Goal: Task Accomplishment & Management: Manage account settings

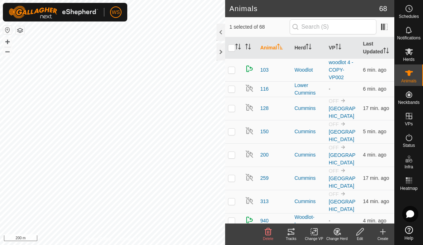
checkbox input "true"
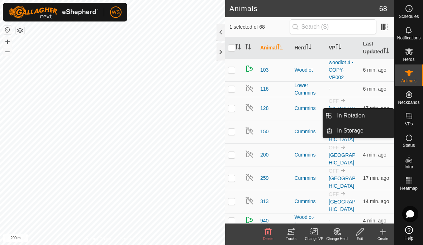
click at [363, 115] on span "In Rotation" at bounding box center [351, 115] width 28 height 9
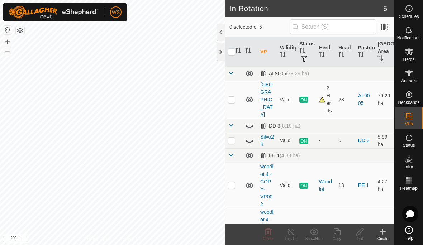
scroll to position [18, 0]
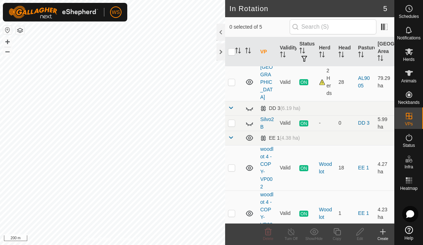
click at [236, 208] on td at bounding box center [233, 213] width 17 height 45
checkbox input "true"
click at [293, 229] on icon at bounding box center [291, 231] width 9 height 9
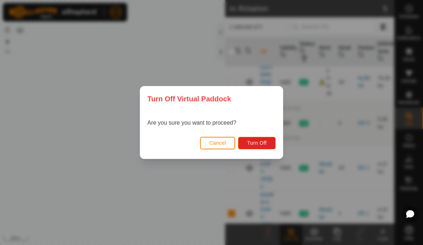
click at [263, 140] on span "Turn Off" at bounding box center [257, 143] width 20 height 6
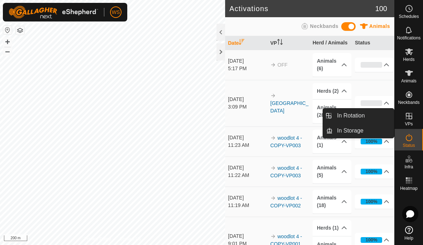
click at [408, 119] on icon at bounding box center [409, 116] width 6 height 6
click at [358, 119] on span "In Rotation" at bounding box center [351, 115] width 28 height 9
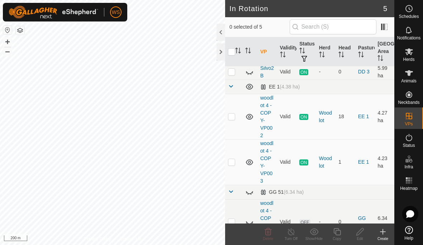
scroll to position [68, 0]
click at [232, 160] on p-checkbox at bounding box center [231, 163] width 7 height 6
checkbox input "true"
click at [412, 77] on icon at bounding box center [408, 73] width 9 height 9
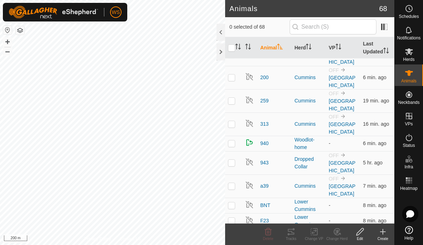
scroll to position [78, 0]
click at [336, 52] on th "VP" at bounding box center [343, 47] width 34 height 21
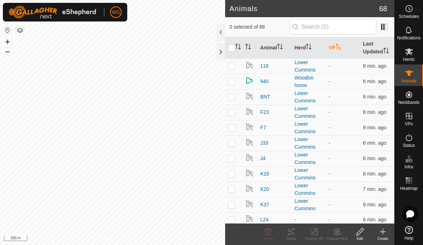
scroll to position [0, 0]
click at [336, 50] on th "VP" at bounding box center [343, 47] width 34 height 21
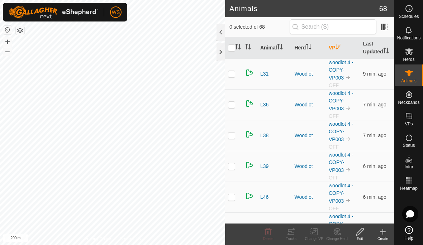
click at [234, 74] on p-checkbox at bounding box center [231, 74] width 7 height 6
checkbox input "true"
click at [236, 107] on td at bounding box center [233, 104] width 17 height 31
checkbox input "true"
click at [236, 130] on td at bounding box center [233, 135] width 17 height 31
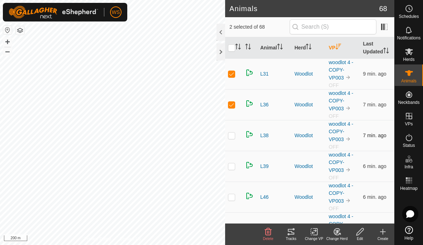
checkbox input "true"
click at [235, 168] on td at bounding box center [233, 166] width 17 height 31
checkbox input "true"
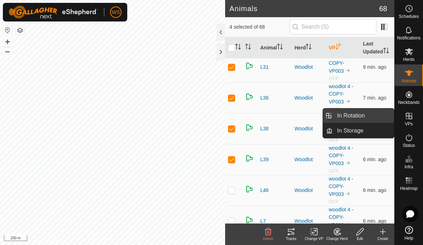
click at [361, 115] on span "In Rotation" at bounding box center [351, 115] width 28 height 9
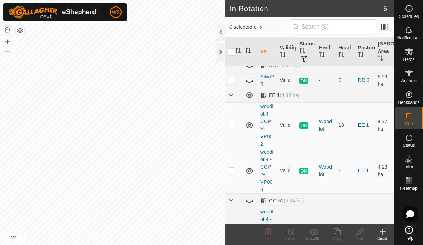
scroll to position [61, 0]
click at [233, 167] on p-checkbox at bounding box center [231, 170] width 7 height 6
checkbox input "true"
click at [336, 233] on icon at bounding box center [336, 231] width 9 height 9
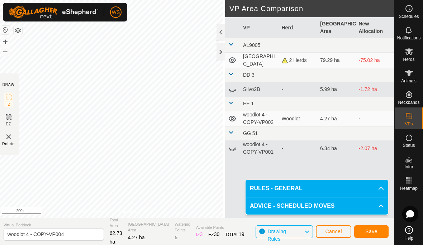
click at [373, 232] on span "Save" at bounding box center [371, 232] width 12 height 6
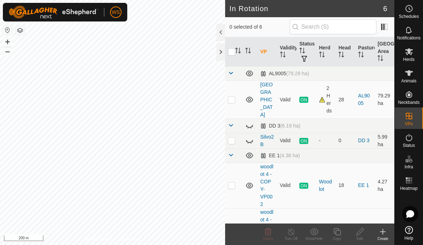
click at [407, 79] on span "Animals" at bounding box center [408, 81] width 15 height 4
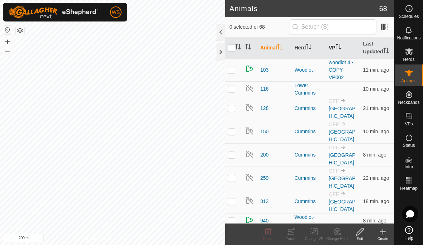
click at [336, 49] on th "VP" at bounding box center [343, 47] width 34 height 21
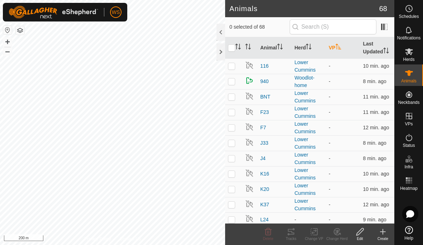
click at [335, 51] on th "VP" at bounding box center [343, 47] width 34 height 21
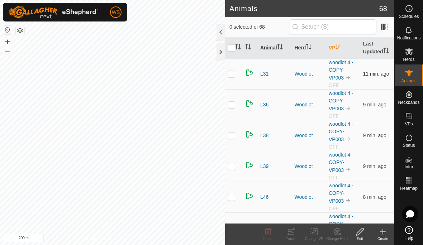
click at [232, 76] on p-checkbox at bounding box center [231, 74] width 7 height 6
checkbox input "true"
click at [232, 105] on p-checkbox at bounding box center [231, 105] width 7 height 6
checkbox input "true"
click at [232, 134] on p-checkbox at bounding box center [231, 136] width 7 height 6
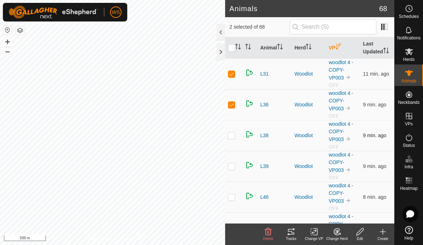
checkbox input "true"
click at [232, 170] on td at bounding box center [233, 166] width 17 height 31
checkbox input "true"
click at [232, 198] on p-checkbox at bounding box center [231, 197] width 7 height 6
checkbox input "true"
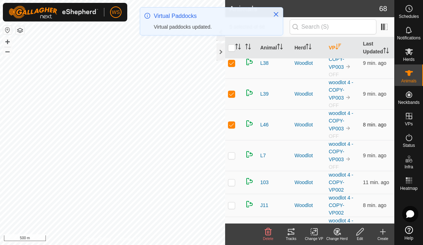
scroll to position [75, 0]
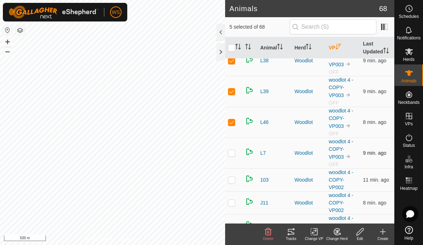
click at [234, 153] on p-checkbox at bounding box center [231, 153] width 7 height 6
checkbox input "true"
click at [315, 232] on icon at bounding box center [314, 231] width 9 height 9
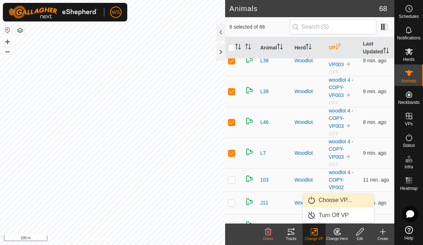
click at [330, 201] on span "Choose VP..." at bounding box center [334, 200] width 33 height 9
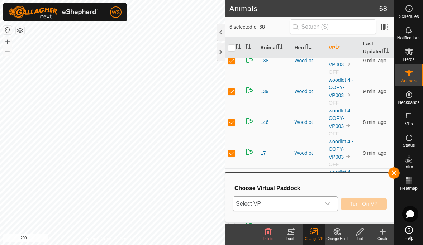
click at [329, 203] on icon "dropdown trigger" at bounding box center [328, 204] width 6 height 6
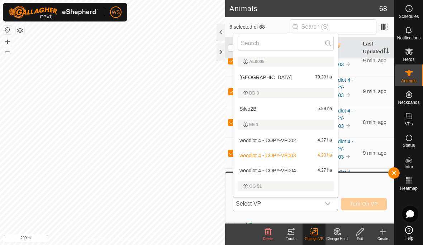
click at [293, 171] on span "woodlot 4 - COPY-VP004" at bounding box center [267, 170] width 56 height 5
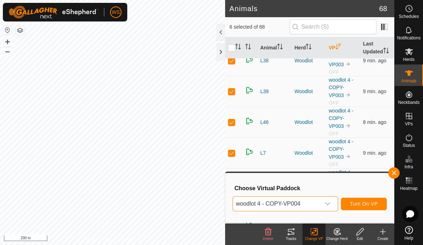
click at [367, 204] on span "Turn On VP" at bounding box center [364, 204] width 28 height 6
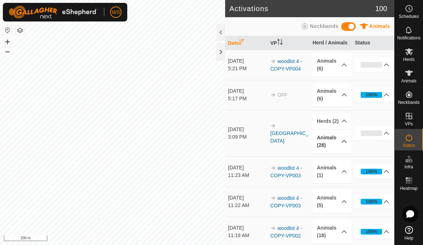
click at [337, 144] on p-accordion-header "Animals (28)" at bounding box center [331, 142] width 39 height 24
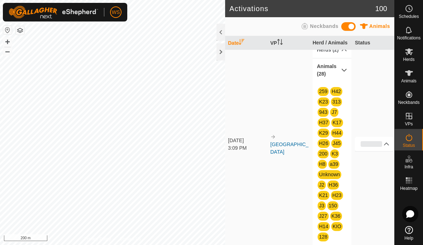
scroll to position [20, 0]
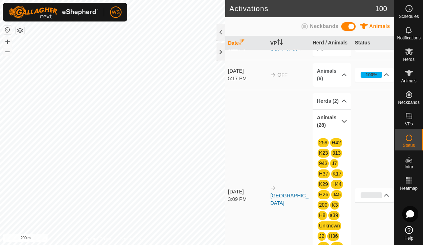
click at [219, 53] on div at bounding box center [220, 51] width 9 height 17
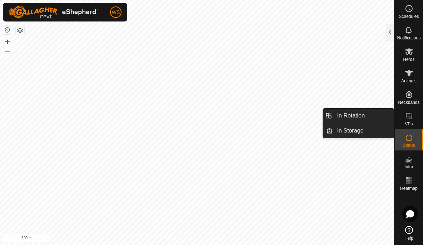
click at [366, 117] on link "In Rotation" at bounding box center [362, 116] width 61 height 14
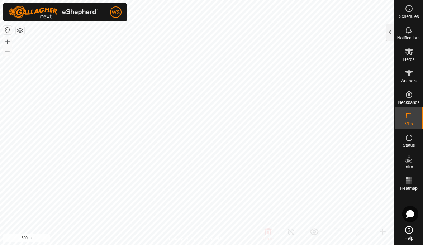
click at [391, 31] on div at bounding box center [389, 32] width 9 height 17
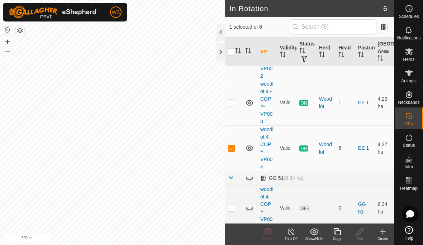
scroll to position [128, 0]
click at [235, 205] on p-checkbox at bounding box center [231, 208] width 7 height 6
checkbox input "true"
click at [233, 145] on p-checkbox at bounding box center [231, 148] width 7 height 6
checkbox input "false"
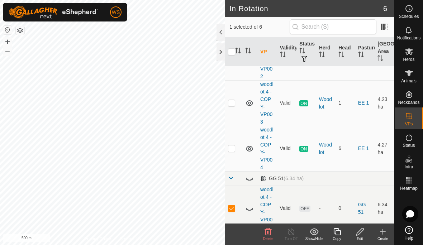
click at [249, 204] on icon at bounding box center [249, 208] width 9 height 9
click at [267, 232] on icon at bounding box center [268, 231] width 7 height 7
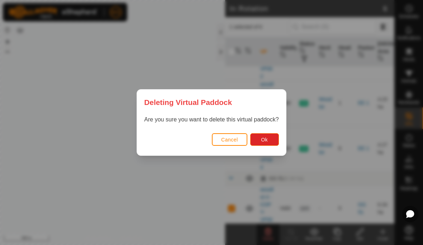
click at [272, 136] on button "Ok" at bounding box center [264, 139] width 29 height 13
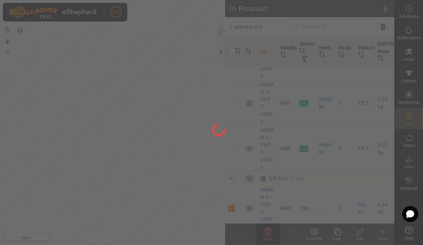
checkbox input "false"
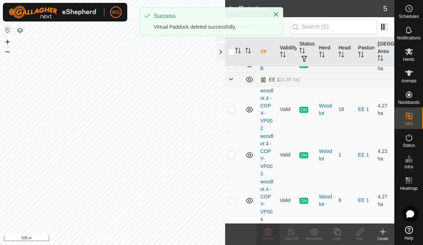
scroll to position [68, 0]
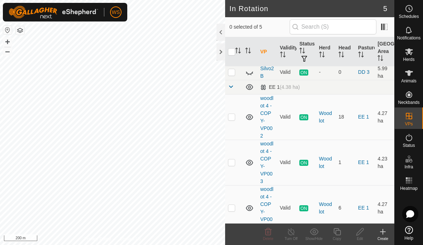
scroll to position [68, 0]
click at [238, 106] on td at bounding box center [233, 117] width 17 height 45
checkbox input "true"
click at [339, 235] on icon at bounding box center [336, 231] width 7 height 7
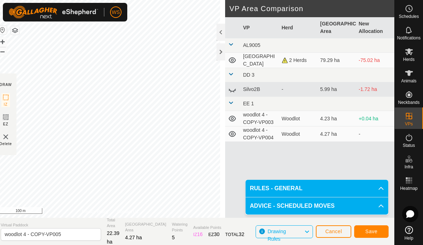
click at [376, 229] on span "Save" at bounding box center [371, 232] width 12 height 6
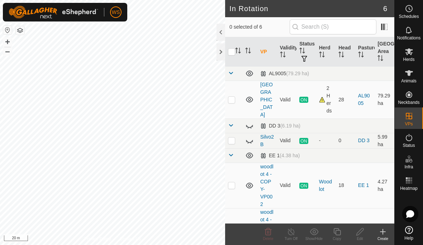
click at [412, 80] on span "Animals" at bounding box center [408, 81] width 15 height 4
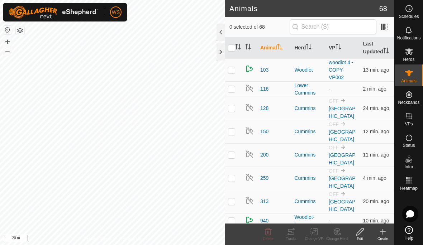
click at [410, 77] on icon at bounding box center [408, 73] width 9 height 9
click at [339, 49] on icon "Activate to sort" at bounding box center [338, 47] width 6 height 6
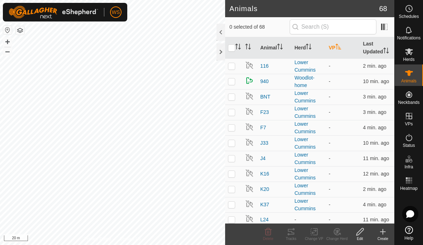
click at [338, 48] on icon "Activate to sort" at bounding box center [338, 47] width 6 height 6
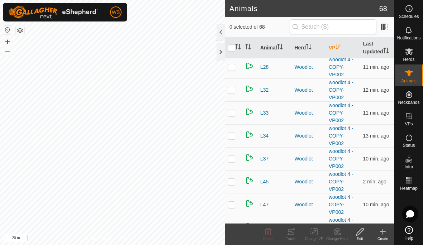
scroll to position [461, 0]
click at [232, 117] on td at bounding box center [233, 113] width 17 height 23
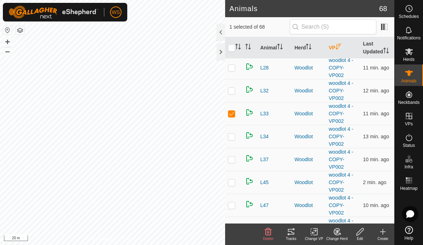
checkbox input "true"
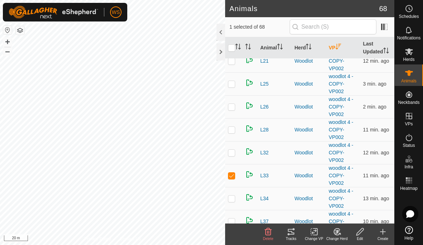
scroll to position [397, 0]
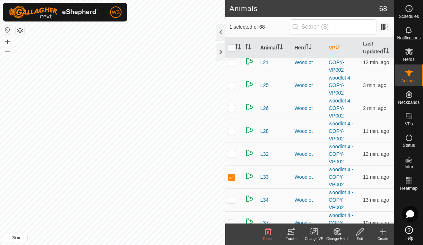
click at [235, 111] on td at bounding box center [233, 108] width 17 height 23
checkbox input "true"
click at [234, 134] on p-checkbox at bounding box center [231, 131] width 7 height 6
checkbox input "true"
click at [234, 154] on p-checkbox at bounding box center [231, 154] width 7 height 6
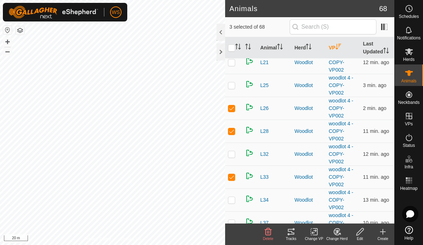
checkbox input "true"
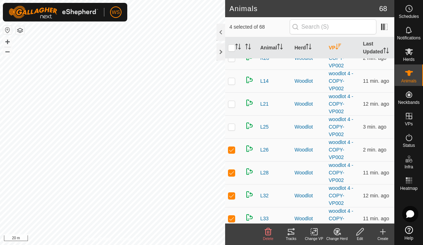
scroll to position [355, 0]
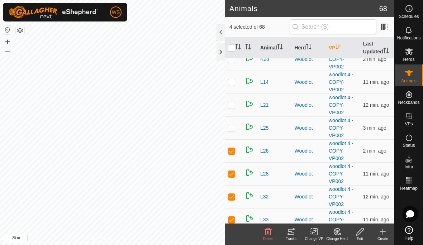
click at [234, 106] on p-checkbox at bounding box center [231, 105] width 7 height 6
checkbox input "true"
click at [234, 130] on p-checkbox at bounding box center [231, 128] width 7 height 6
checkbox input "true"
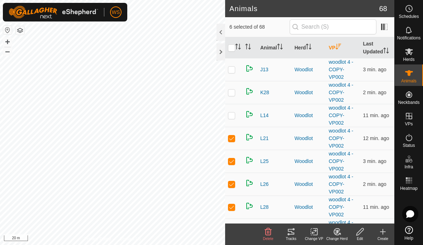
scroll to position [315, 0]
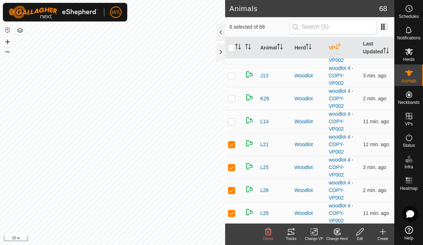
click at [231, 122] on p-checkbox at bounding box center [231, 122] width 7 height 6
checkbox input "true"
click at [232, 101] on p-checkbox at bounding box center [231, 99] width 7 height 6
checkbox input "true"
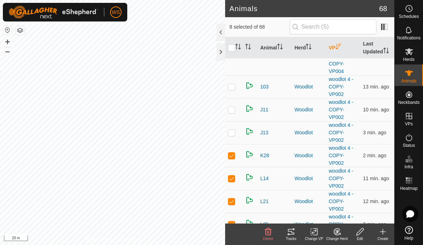
scroll to position [257, 0]
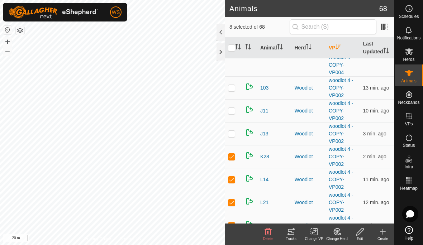
click at [232, 112] on p-checkbox at bounding box center [231, 111] width 7 height 6
checkbox input "true"
click at [233, 86] on p-checkbox at bounding box center [231, 88] width 7 height 6
checkbox input "true"
click at [231, 134] on p-checkbox at bounding box center [231, 134] width 7 height 6
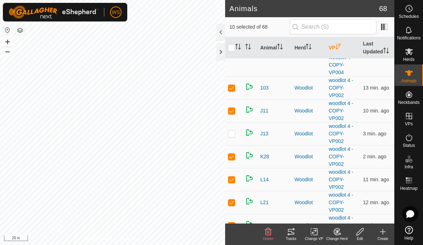
checkbox input "true"
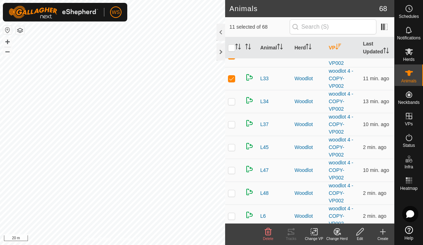
scroll to position [496, 0]
click at [234, 193] on p-checkbox at bounding box center [231, 193] width 7 height 6
checkbox input "true"
click at [235, 171] on td at bounding box center [233, 169] width 17 height 23
checkbox input "true"
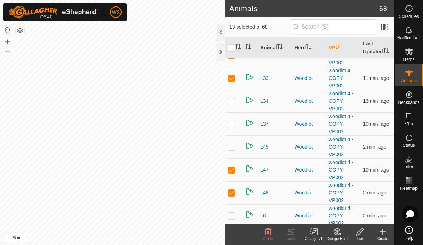
click at [232, 148] on p-checkbox at bounding box center [231, 147] width 7 height 6
checkbox input "true"
click at [233, 126] on p-checkbox at bounding box center [231, 124] width 7 height 6
checkbox input "true"
click at [232, 100] on p-checkbox at bounding box center [231, 101] width 7 height 6
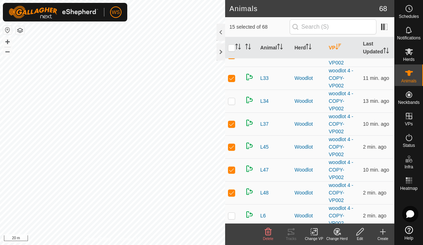
checkbox input "true"
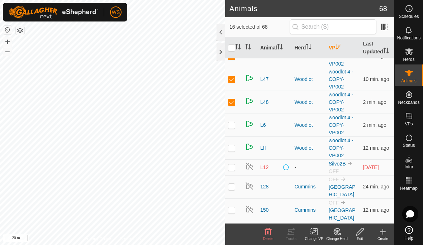
scroll to position [589, 0]
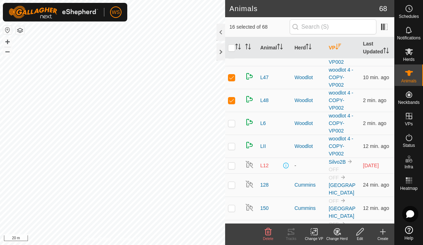
click at [234, 126] on p-checkbox at bounding box center [231, 123] width 7 height 6
checkbox input "true"
click at [233, 148] on p-checkbox at bounding box center [231, 146] width 7 height 6
checkbox input "true"
click at [317, 233] on icon at bounding box center [315, 232] width 3 height 6
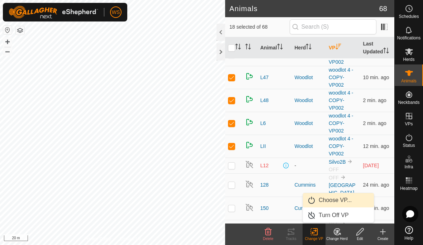
click at [344, 201] on span "Choose VP..." at bounding box center [334, 200] width 33 height 9
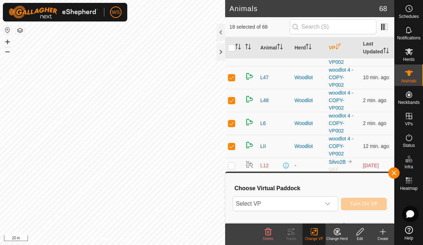
click at [326, 208] on div "dropdown trigger" at bounding box center [327, 204] width 14 height 14
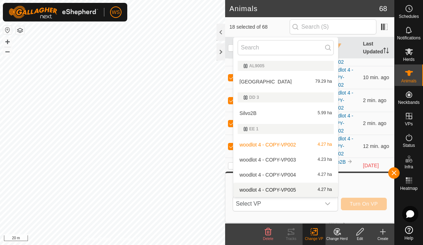
click at [308, 191] on div "woodlot 4 - COPY-VP005 4.27 ha" at bounding box center [286, 190] width 96 height 9
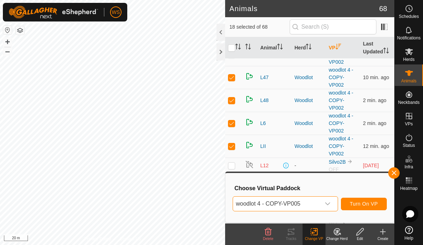
click at [366, 203] on span "Turn On VP" at bounding box center [364, 204] width 28 height 6
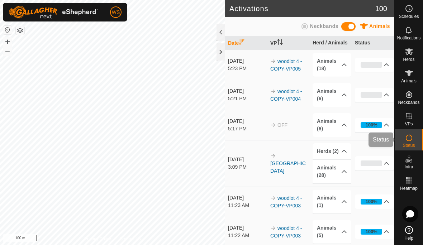
click at [412, 140] on icon at bounding box center [408, 137] width 9 height 9
click at [337, 98] on p-accordion-header "Animals (6)" at bounding box center [331, 95] width 39 height 24
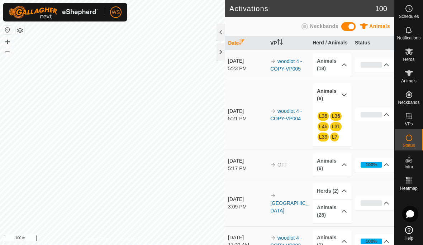
click at [344, 96] on icon at bounding box center [344, 95] width 6 height 6
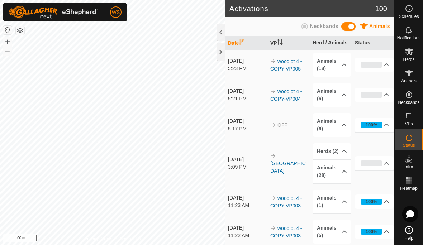
click at [344, 63] on icon at bounding box center [344, 64] width 5 height 3
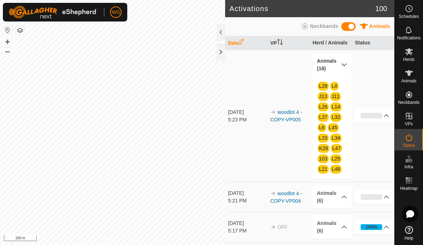
click at [345, 62] on icon at bounding box center [344, 65] width 6 height 6
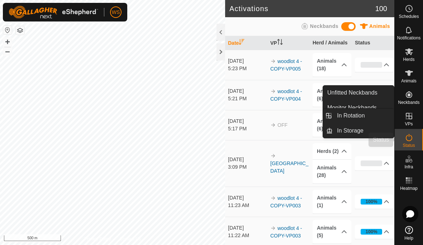
click at [412, 142] on es-activation-svg-icon at bounding box center [408, 137] width 13 height 11
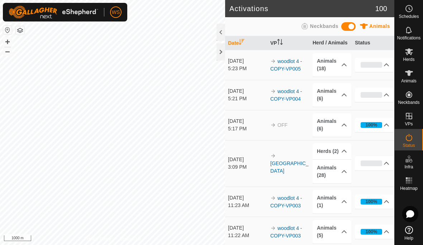
click at [373, 99] on p-accordion-header "0%" at bounding box center [374, 95] width 39 height 14
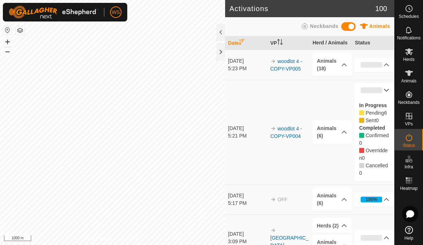
click at [377, 89] on div "0%" at bounding box center [370, 90] width 21 height 6
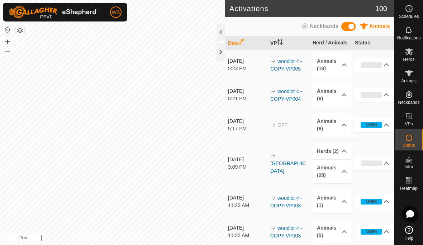
click at [412, 74] on icon at bounding box center [408, 73] width 9 height 9
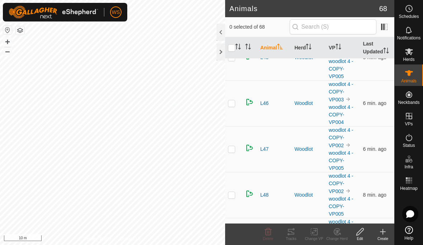
scroll to position [1616, 0]
checkbox input "true"
click at [315, 233] on icon at bounding box center [314, 231] width 9 height 9
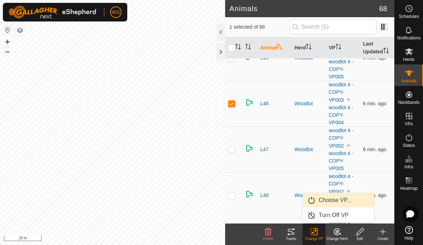
click at [341, 198] on span "Choose VP..." at bounding box center [334, 200] width 33 height 9
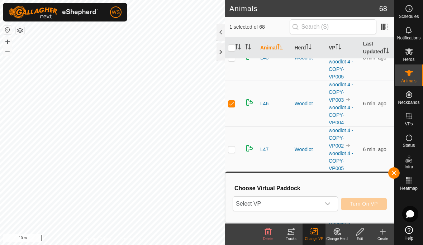
click at [330, 206] on div "dropdown trigger" at bounding box center [327, 204] width 14 height 14
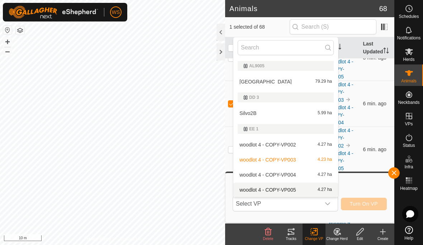
click at [315, 188] on div "woodlot 4 - COPY-VP005 4.27 ha" at bounding box center [286, 190] width 96 height 9
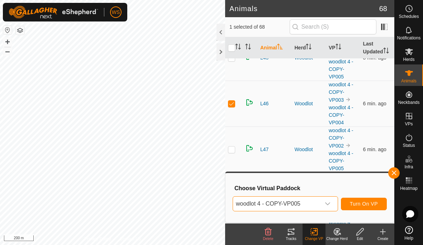
click at [331, 200] on div "dropdown trigger" at bounding box center [327, 204] width 14 height 14
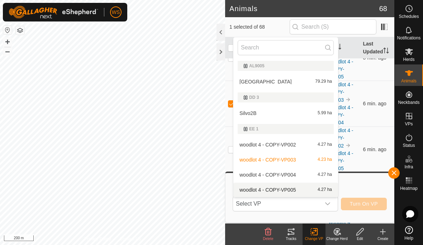
click at [311, 176] on div "woodlot 4 - COPY-VP004 4.27 ha" at bounding box center [286, 175] width 96 height 9
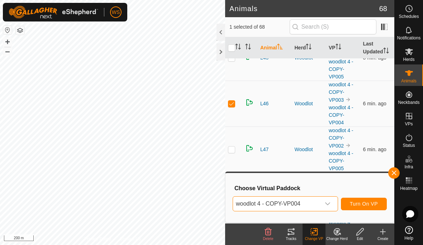
click at [376, 205] on span "Turn On VP" at bounding box center [364, 204] width 28 height 6
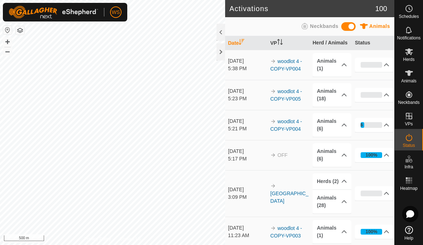
click at [386, 123] on icon at bounding box center [386, 125] width 6 height 6
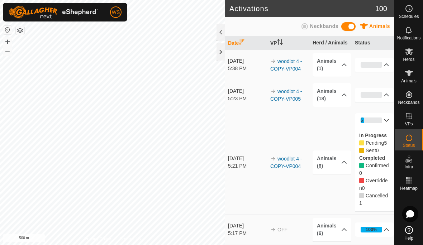
click at [344, 163] on icon at bounding box center [344, 162] width 6 height 6
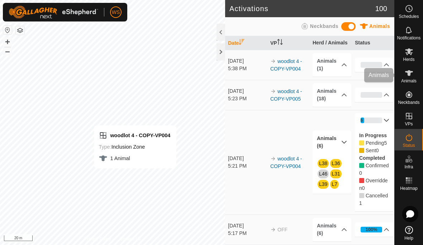
click at [410, 79] on span "Animals" at bounding box center [408, 81] width 15 height 4
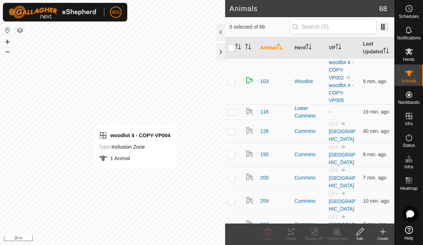
click at [234, 78] on p-checkbox at bounding box center [231, 81] width 7 height 6
click at [235, 81] on p-checkbox at bounding box center [231, 81] width 7 height 6
checkbox input "false"
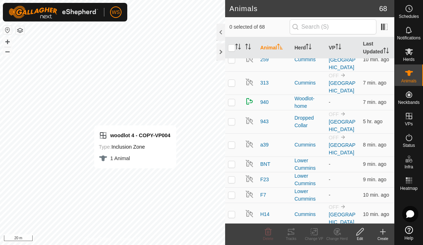
scroll to position [146, 0]
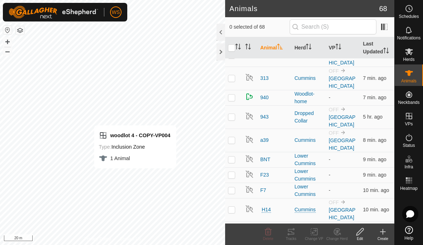
click at [334, 48] on th "VP" at bounding box center [343, 47] width 34 height 21
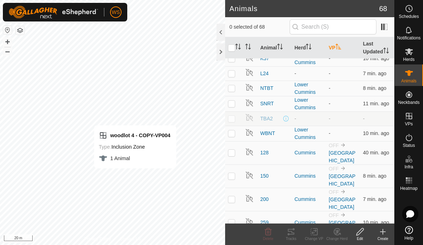
scroll to position [0, 0]
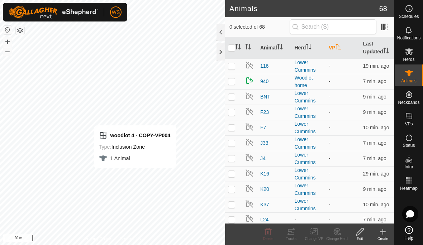
click at [336, 49] on th "VP" at bounding box center [343, 47] width 34 height 21
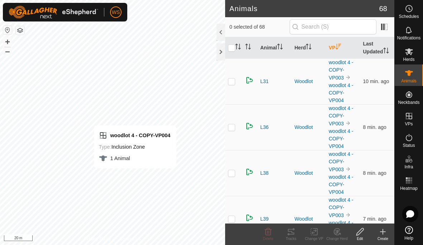
click at [230, 82] on p-checkbox at bounding box center [231, 81] width 7 height 6
checkbox input "true"
click at [235, 123] on td at bounding box center [233, 127] width 17 height 46
checkbox input "true"
click at [239, 171] on td at bounding box center [233, 173] width 17 height 46
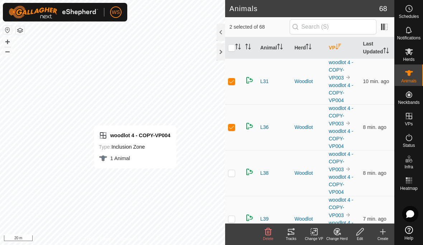
checkbox input "true"
click at [228, 128] on p-checkbox at bounding box center [231, 127] width 7 height 6
checkbox input "false"
click at [315, 233] on icon at bounding box center [314, 231] width 9 height 9
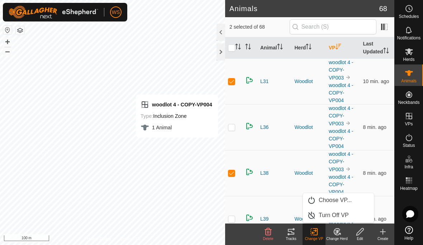
click at [341, 201] on span "Choose VP..." at bounding box center [334, 200] width 33 height 9
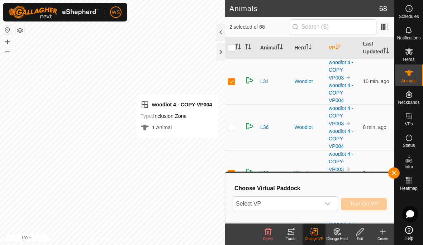
click at [330, 202] on icon "dropdown trigger" at bounding box center [328, 204] width 6 height 6
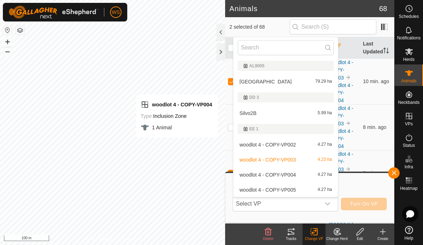
click at [325, 172] on span "4.27 ha" at bounding box center [324, 174] width 14 height 5
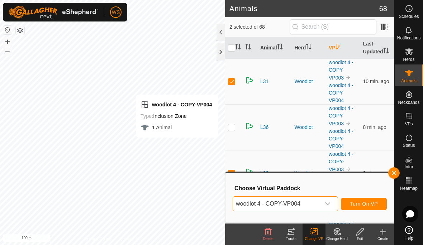
click at [362, 203] on span "Turn On VP" at bounding box center [364, 204] width 28 height 6
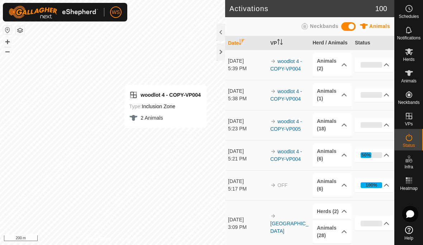
click at [410, 145] on span "Status" at bounding box center [408, 145] width 12 height 4
click at [183, 100] on div "woodlot 4 - COPY-VP004 Type: Inclusion Zone 2 Animals" at bounding box center [165, 106] width 82 height 43
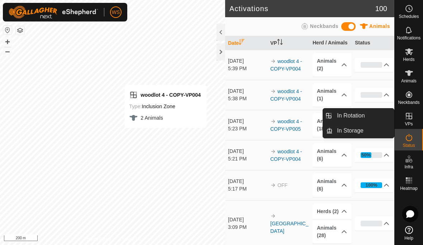
click at [365, 116] on link "In Rotation" at bounding box center [362, 116] width 61 height 14
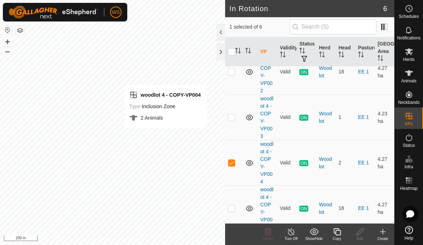
scroll to position [114, 0]
click at [233, 160] on p-checkbox at bounding box center [231, 163] width 7 height 6
checkbox input "false"
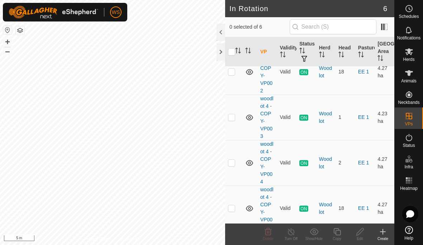
click at [411, 79] on span "Animals" at bounding box center [408, 81] width 15 height 4
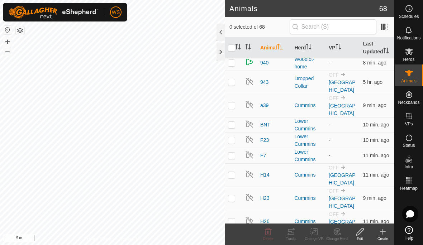
scroll to position [187, 0]
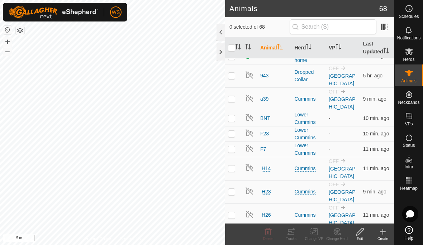
click at [339, 48] on icon "Activate to sort" at bounding box center [338, 47] width 6 height 6
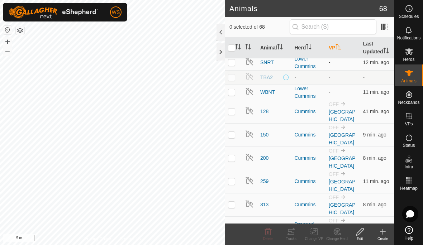
scroll to position [0, 0]
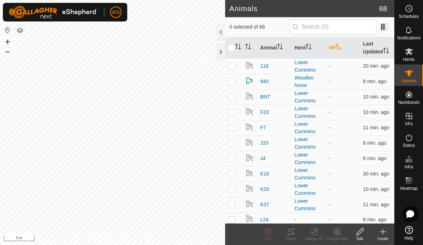
click at [341, 47] on icon "Activate to sort" at bounding box center [338, 47] width 6 height 6
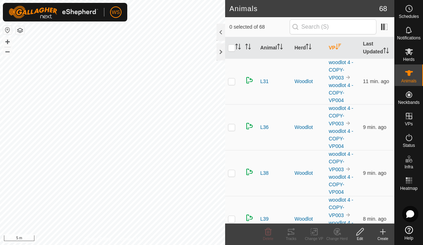
click at [234, 77] on td at bounding box center [233, 81] width 17 height 46
checkbox input "true"
click at [233, 125] on p-checkbox at bounding box center [231, 127] width 7 height 6
click at [234, 126] on p-checkbox at bounding box center [231, 127] width 7 height 6
checkbox input "false"
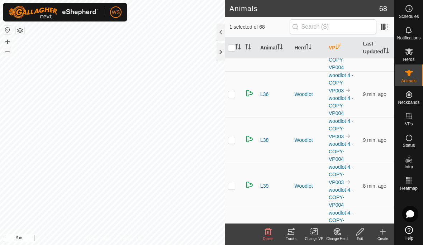
scroll to position [37, 0]
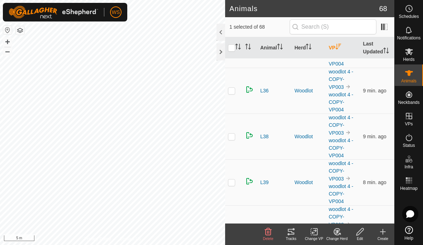
click at [230, 134] on p-checkbox at bounding box center [231, 137] width 7 height 6
checkbox input "true"
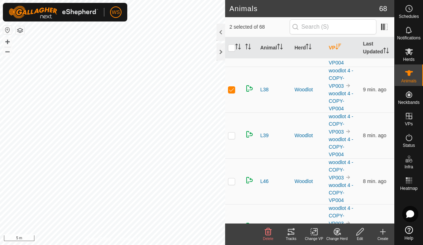
click at [235, 133] on p-checkbox at bounding box center [231, 136] width 7 height 6
checkbox input "true"
click at [235, 183] on td at bounding box center [233, 181] width 17 height 46
checkbox input "true"
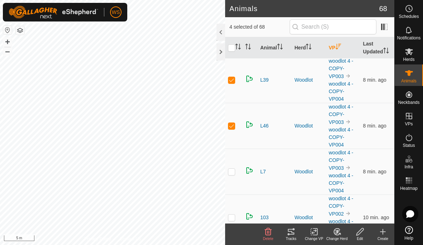
scroll to position [150, 0]
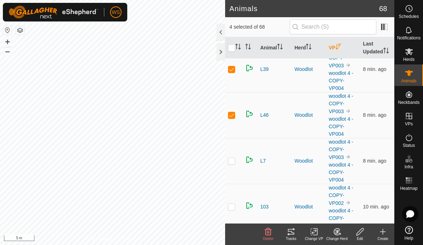
click at [231, 158] on p-checkbox at bounding box center [231, 161] width 7 height 6
checkbox input "true"
click at [314, 231] on icon at bounding box center [313, 231] width 5 height 5
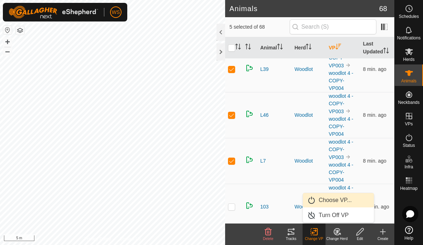
click at [343, 200] on span "Choose VP..." at bounding box center [334, 200] width 33 height 9
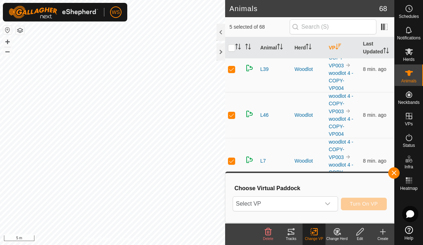
click at [325, 202] on icon "dropdown trigger" at bounding box center [328, 204] width 6 height 6
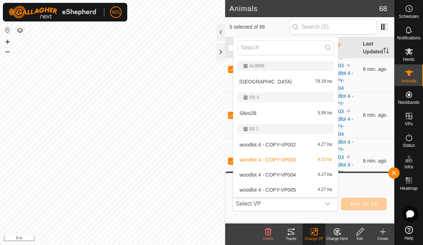
click at [324, 174] on span "4.27 ha" at bounding box center [324, 174] width 14 height 5
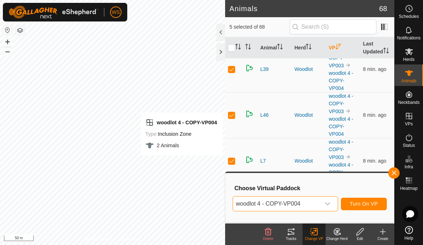
click at [368, 201] on span "Turn On VP" at bounding box center [364, 204] width 28 height 6
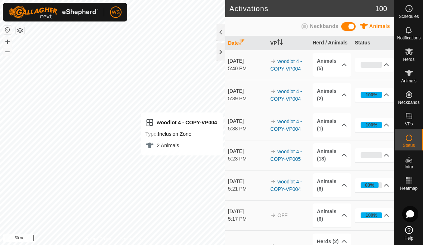
click at [338, 61] on p-accordion-header "Animals (5)" at bounding box center [331, 65] width 39 height 24
click at [409, 79] on span "Animals" at bounding box center [408, 81] width 15 height 4
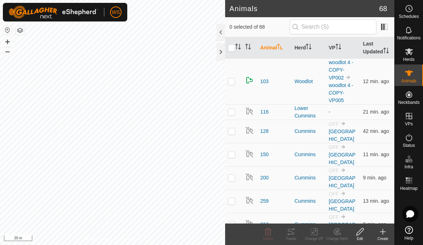
click at [412, 75] on icon at bounding box center [408, 73] width 9 height 9
click at [407, 142] on es-activation-svg-icon at bounding box center [408, 137] width 13 height 11
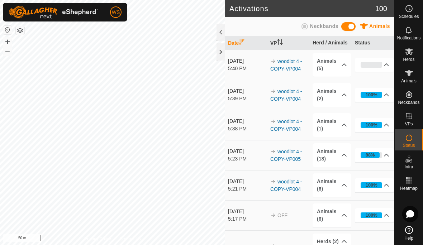
click at [385, 152] on icon at bounding box center [386, 155] width 6 height 6
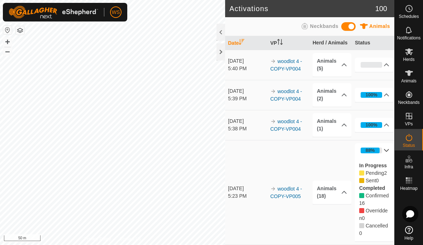
click at [341, 191] on icon at bounding box center [344, 193] width 6 height 6
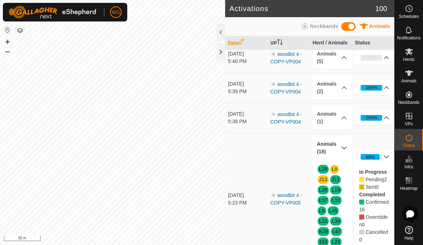
scroll to position [5, 0]
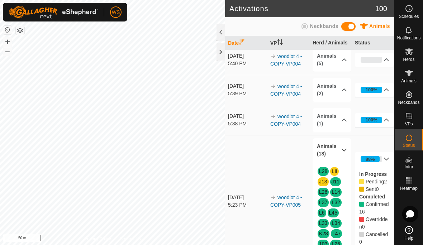
click at [294, 152] on td "woodlot 4 - COPY-VP005" at bounding box center [288, 201] width 42 height 132
click at [342, 149] on icon at bounding box center [344, 150] width 5 height 3
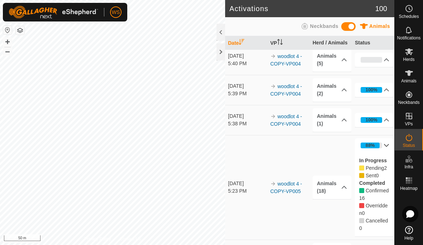
click at [346, 58] on icon at bounding box center [344, 60] width 6 height 6
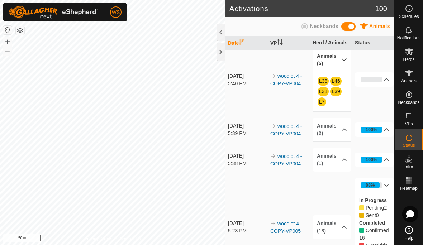
click at [389, 83] on p-accordion-header "0%" at bounding box center [374, 79] width 39 height 14
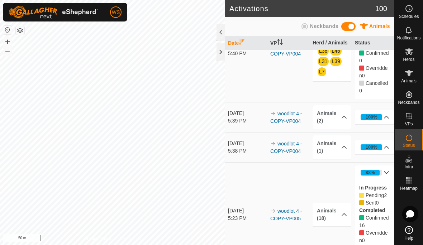
scroll to position [56, 0]
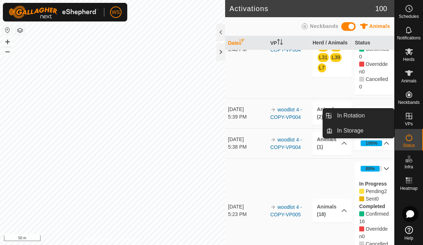
click at [361, 115] on span "In Rotation" at bounding box center [351, 115] width 28 height 9
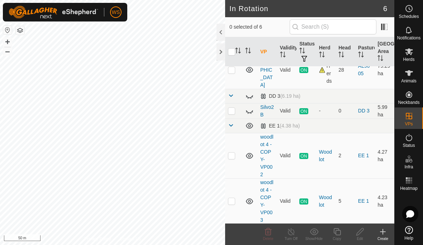
scroll to position [29, 0]
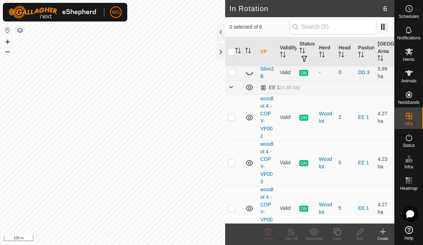
scroll to position [60, 0]
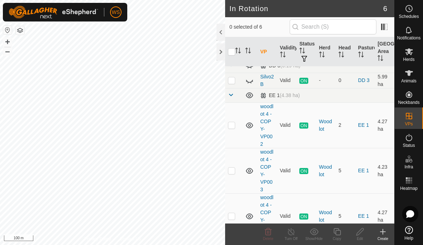
click at [236, 116] on td at bounding box center [233, 124] width 17 height 45
checkbox input "true"
click at [251, 123] on icon at bounding box center [249, 126] width 7 height 6
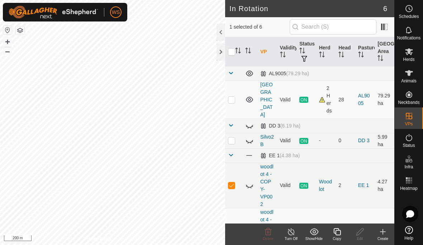
scroll to position [0, 0]
click at [412, 148] on span "Status" at bounding box center [408, 145] width 12 height 4
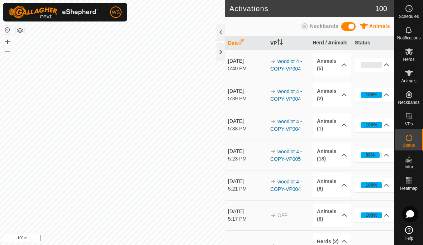
click at [383, 64] on p-accordion-header "0%" at bounding box center [374, 65] width 39 height 14
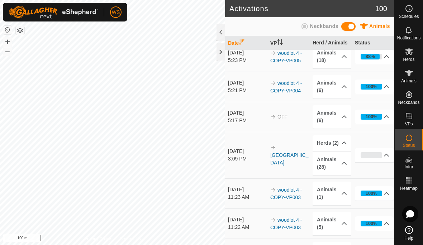
scroll to position [174, 0]
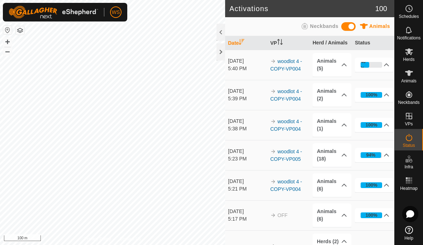
click at [380, 64] on div "40%" at bounding box center [370, 65] width 21 height 6
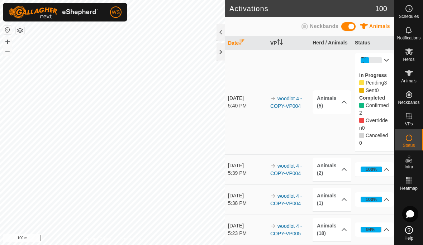
click at [344, 99] on icon at bounding box center [344, 102] width 6 height 6
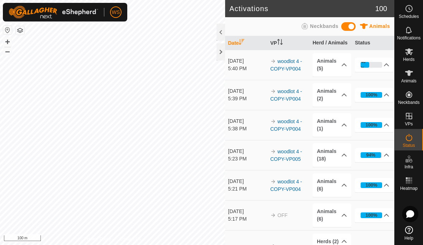
click at [343, 68] on p-accordion-header "Animals (5)" at bounding box center [331, 65] width 39 height 24
click at [343, 61] on p-accordion-header "Animals (5)" at bounding box center [331, 65] width 39 height 24
click at [379, 63] on div "40%" at bounding box center [370, 65] width 21 height 6
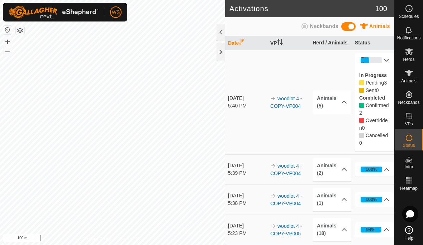
click at [387, 57] on icon at bounding box center [386, 60] width 6 height 6
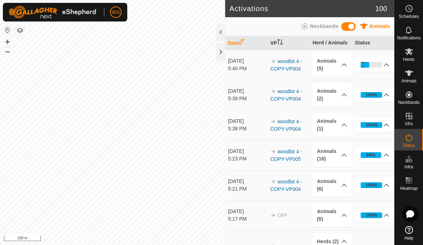
click at [344, 66] on icon at bounding box center [344, 65] width 6 height 6
click at [342, 63] on icon at bounding box center [344, 65] width 6 height 6
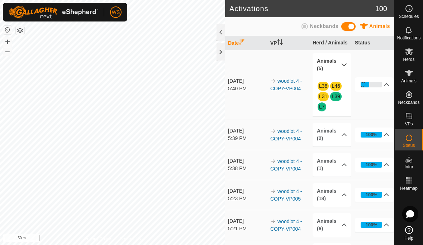
click at [346, 66] on icon at bounding box center [344, 65] width 6 height 6
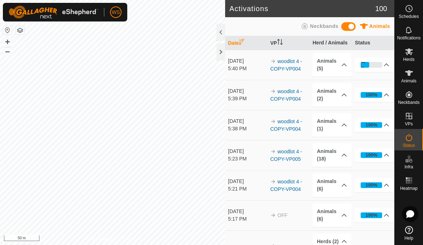
click at [346, 68] on p-accordion-header "Animals (5)" at bounding box center [331, 65] width 39 height 24
click at [412, 76] on icon at bounding box center [408, 73] width 9 height 9
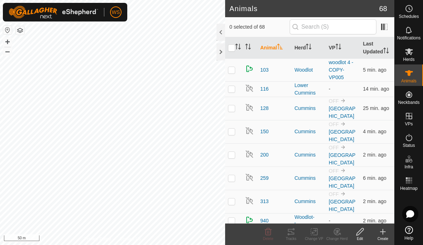
click at [338, 51] on th "VP" at bounding box center [343, 47] width 34 height 21
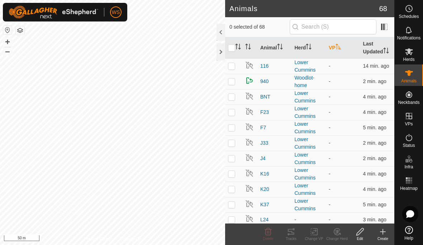
click at [344, 47] on th "VP" at bounding box center [343, 47] width 34 height 21
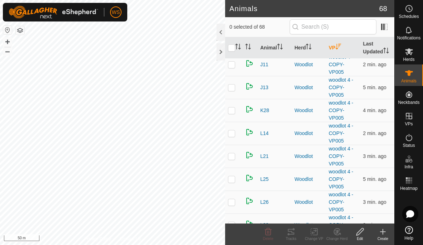
scroll to position [29, 0]
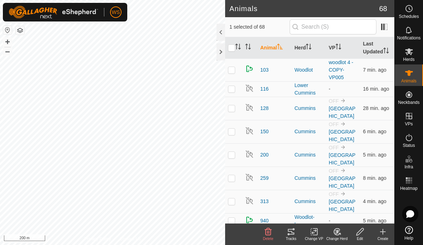
click at [338, 232] on icon at bounding box center [337, 232] width 5 height 4
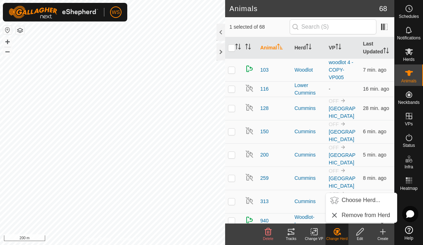
click at [370, 200] on span "Choose Herd..." at bounding box center [360, 200] width 39 height 9
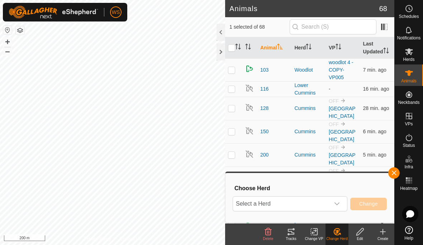
click at [337, 204] on icon "dropdown trigger" at bounding box center [337, 204] width 6 height 6
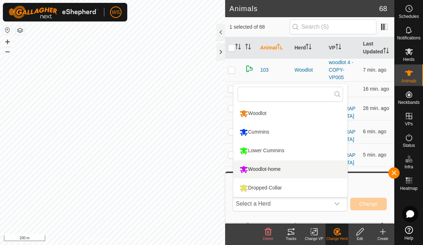
click at [276, 168] on div "Woodlot-home" at bounding box center [260, 169] width 45 height 12
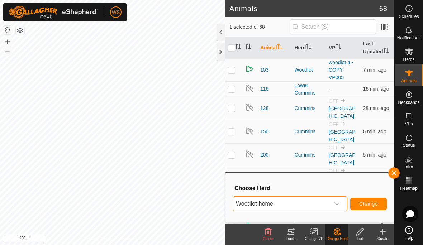
click at [373, 203] on span "Change" at bounding box center [368, 204] width 19 height 6
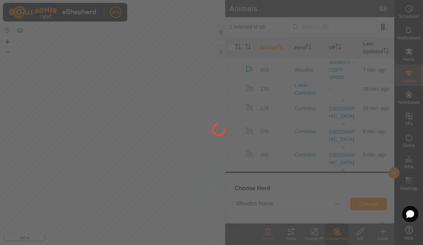
checkbox input "false"
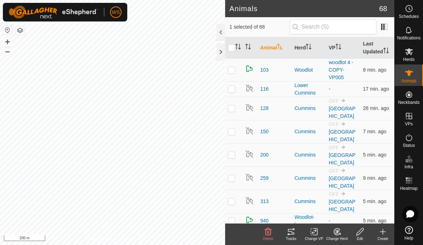
click at [341, 235] on change-mob-svg-icon at bounding box center [336, 231] width 23 height 9
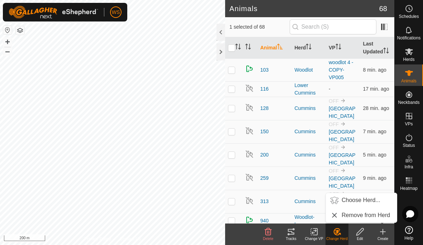
click at [369, 199] on span "Choose Herd..." at bounding box center [360, 200] width 39 height 9
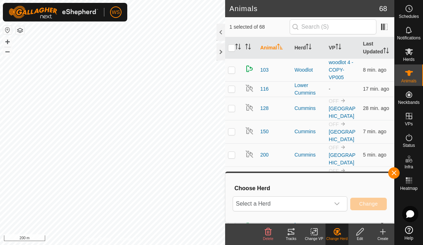
click at [339, 205] on icon "dropdown trigger" at bounding box center [337, 204] width 6 height 6
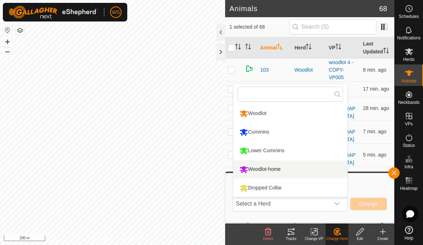
click at [282, 170] on div "Woodlot-home" at bounding box center [260, 169] width 45 height 12
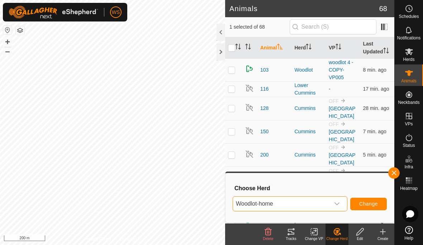
click at [373, 205] on span "Change" at bounding box center [368, 204] width 19 height 6
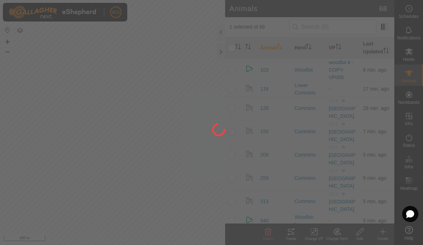
checkbox input "false"
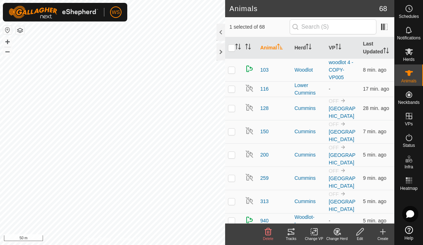
click at [338, 235] on icon at bounding box center [336, 231] width 9 height 9
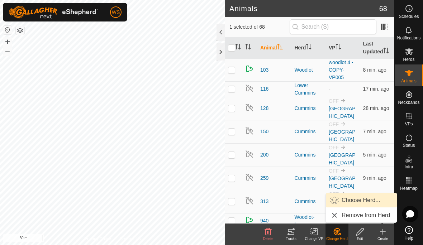
click at [366, 200] on span "Choose Herd..." at bounding box center [360, 200] width 39 height 9
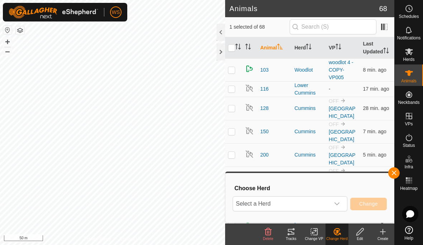
click at [295, 204] on span "Select a Herd" at bounding box center [281, 204] width 97 height 14
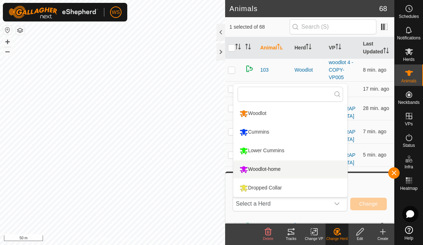
click at [279, 172] on div "Woodlot-home" at bounding box center [260, 169] width 45 height 12
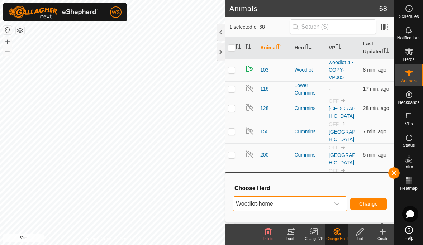
click at [375, 203] on span "Change" at bounding box center [368, 204] width 19 height 6
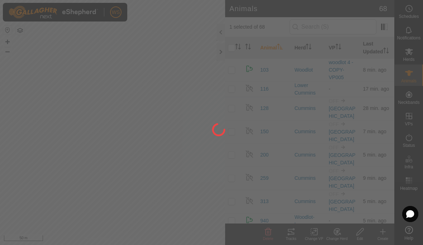
checkbox input "false"
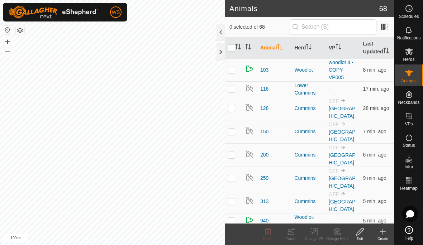
checkbox input "true"
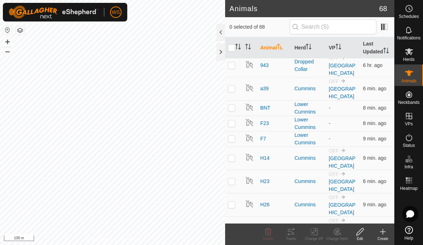
scroll to position [177, 0]
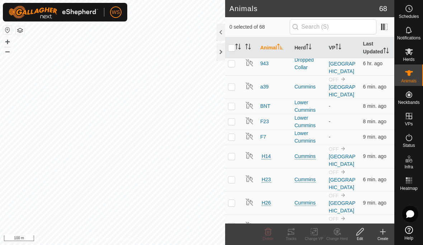
click at [336, 49] on th "VP" at bounding box center [343, 47] width 34 height 21
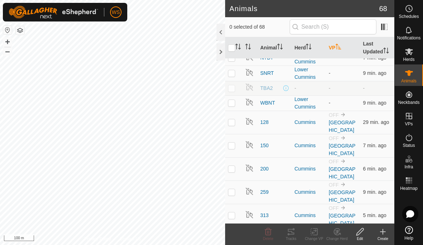
scroll to position [0, 0]
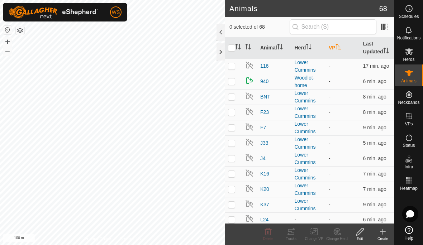
click at [336, 50] on p-sorticon "Activate to sort" at bounding box center [338, 48] width 6 height 6
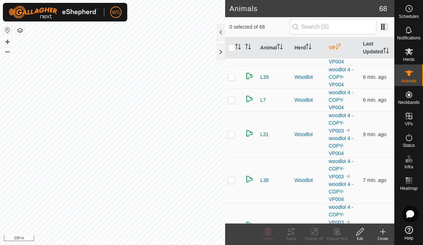
scroll to position [431, 0]
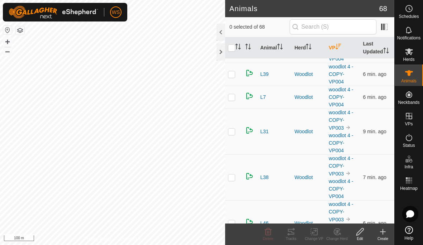
click at [231, 133] on p-checkbox at bounding box center [231, 132] width 7 height 6
checkbox input "true"
click at [236, 177] on td at bounding box center [233, 177] width 17 height 46
checkbox input "true"
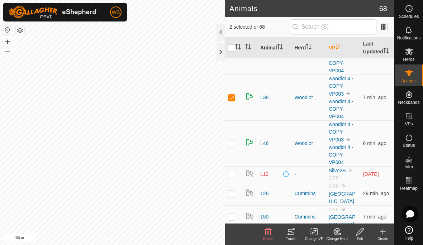
scroll to position [521, 0]
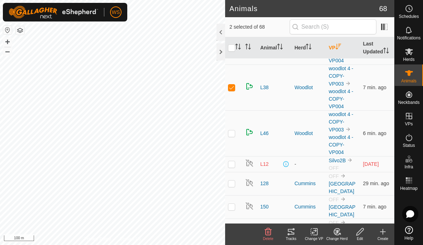
click at [238, 134] on td at bounding box center [233, 133] width 17 height 46
checkbox input "true"
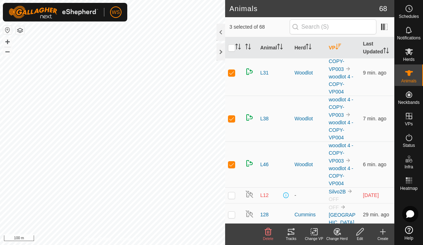
scroll to position [491, 0]
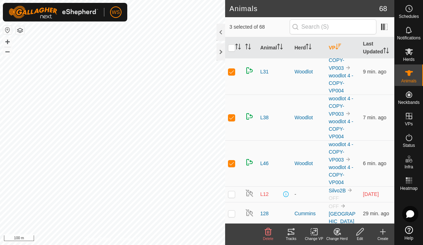
click at [314, 235] on icon at bounding box center [315, 232] width 3 height 6
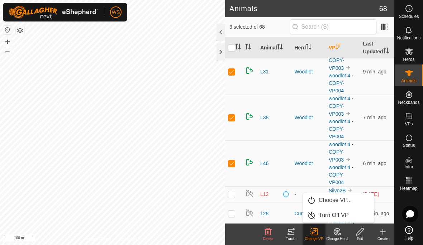
click at [343, 201] on span "Choose VP..." at bounding box center [334, 200] width 33 height 9
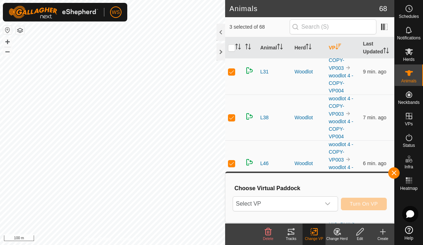
click at [330, 205] on icon "dropdown trigger" at bounding box center [328, 204] width 6 height 6
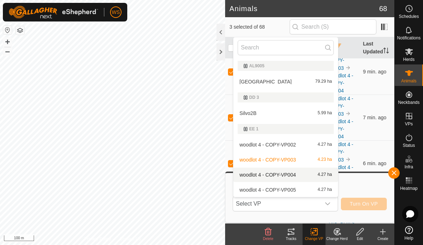
click at [302, 175] on div "woodlot 4 - COPY-VP004 4.27 ha" at bounding box center [286, 175] width 96 height 9
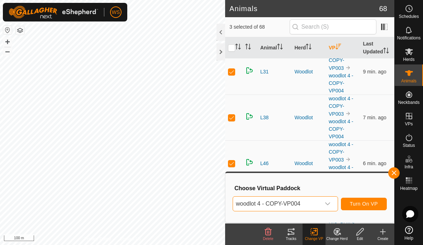
click at [367, 204] on span "Turn On VP" at bounding box center [364, 204] width 28 height 6
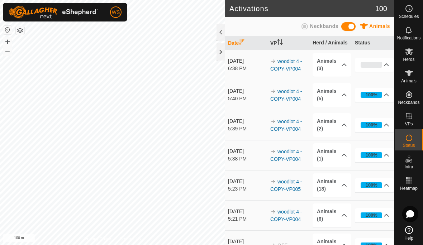
click at [339, 65] on p-accordion-header "Animals (3)" at bounding box center [331, 65] width 39 height 24
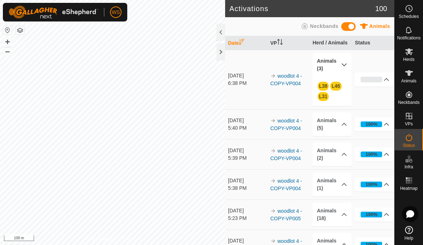
click at [345, 62] on icon at bounding box center [344, 65] width 6 height 6
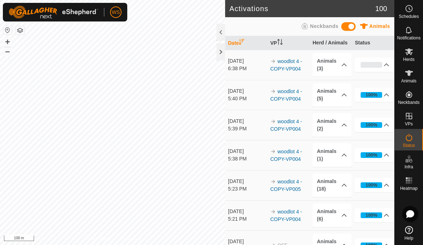
click at [388, 63] on icon at bounding box center [386, 65] width 6 height 6
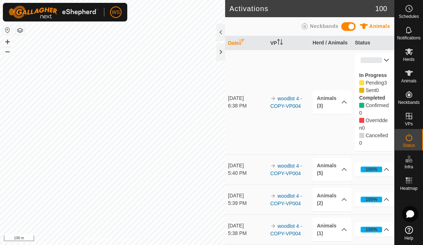
click at [389, 61] on icon at bounding box center [386, 60] width 6 height 6
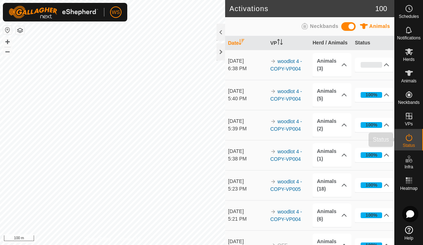
click at [408, 145] on span "Status" at bounding box center [408, 145] width 12 height 4
click at [409, 80] on span "Animals" at bounding box center [408, 81] width 15 height 4
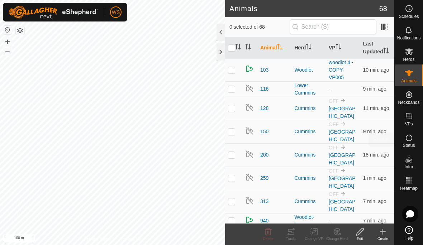
click at [409, 140] on icon at bounding box center [408, 137] width 9 height 9
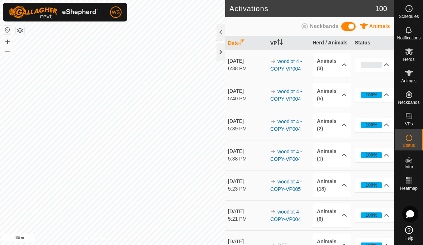
click at [407, 142] on icon at bounding box center [408, 137] width 9 height 9
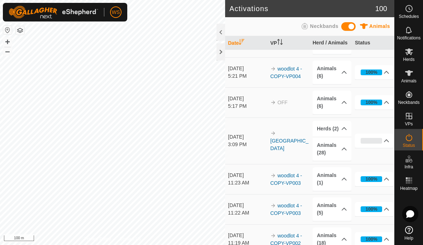
scroll to position [137, 0]
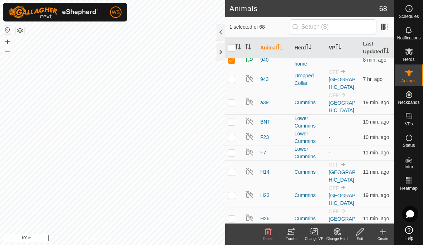
scroll to position [154, 0]
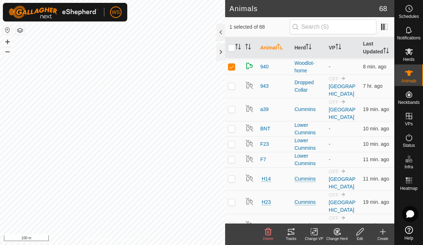
click at [232, 65] on p-checkbox at bounding box center [231, 67] width 7 height 6
checkbox input "false"
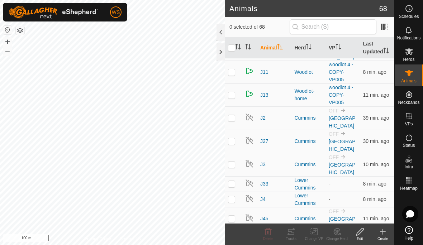
scroll to position [443, 0]
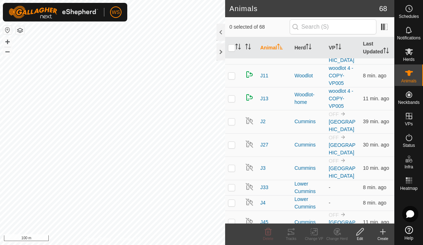
click at [340, 47] on icon "Activate to sort" at bounding box center [338, 47] width 6 height 6
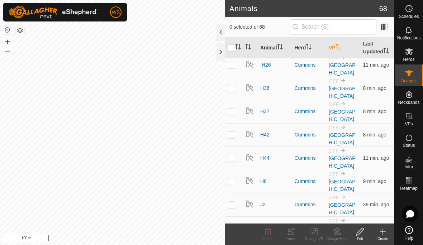
scroll to position [0, 0]
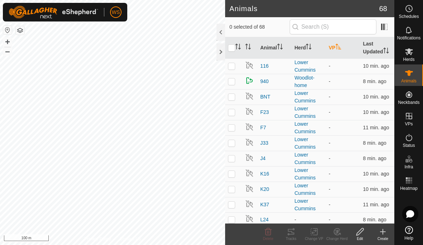
click at [342, 48] on th "VP" at bounding box center [343, 47] width 34 height 21
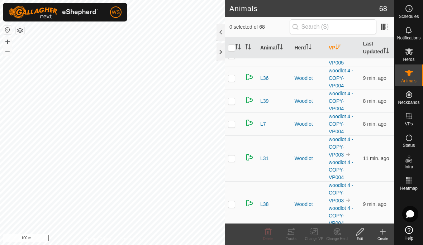
scroll to position [406, 0]
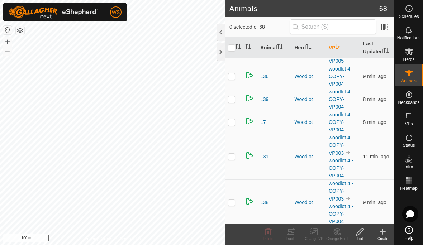
click at [232, 158] on p-checkbox at bounding box center [231, 157] width 7 height 6
checkbox input "true"
click at [316, 234] on icon at bounding box center [314, 231] width 9 height 9
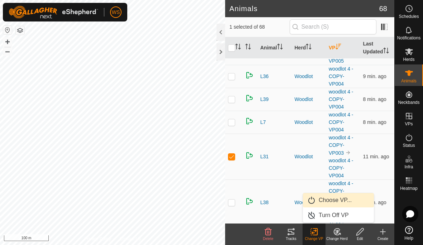
click at [349, 203] on span "Choose VP..." at bounding box center [334, 200] width 33 height 9
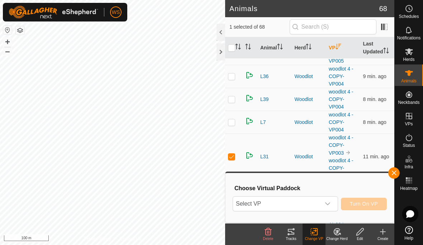
click at [327, 205] on icon "dropdown trigger" at bounding box center [327, 203] width 5 height 3
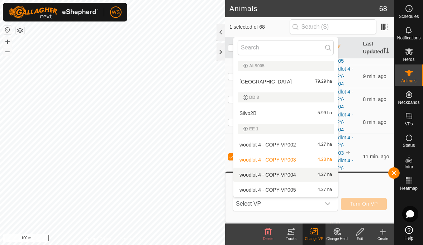
click at [299, 173] on div "woodlot 4 - COPY-VP004 4.27 ha" at bounding box center [286, 175] width 96 height 9
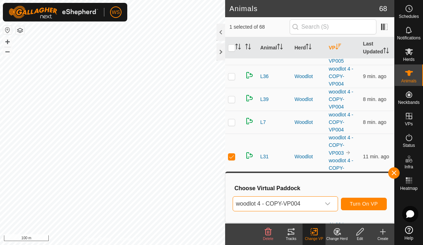
click at [377, 202] on span "Turn On VP" at bounding box center [364, 204] width 28 height 6
